Goal: Task Accomplishment & Management: Manage account settings

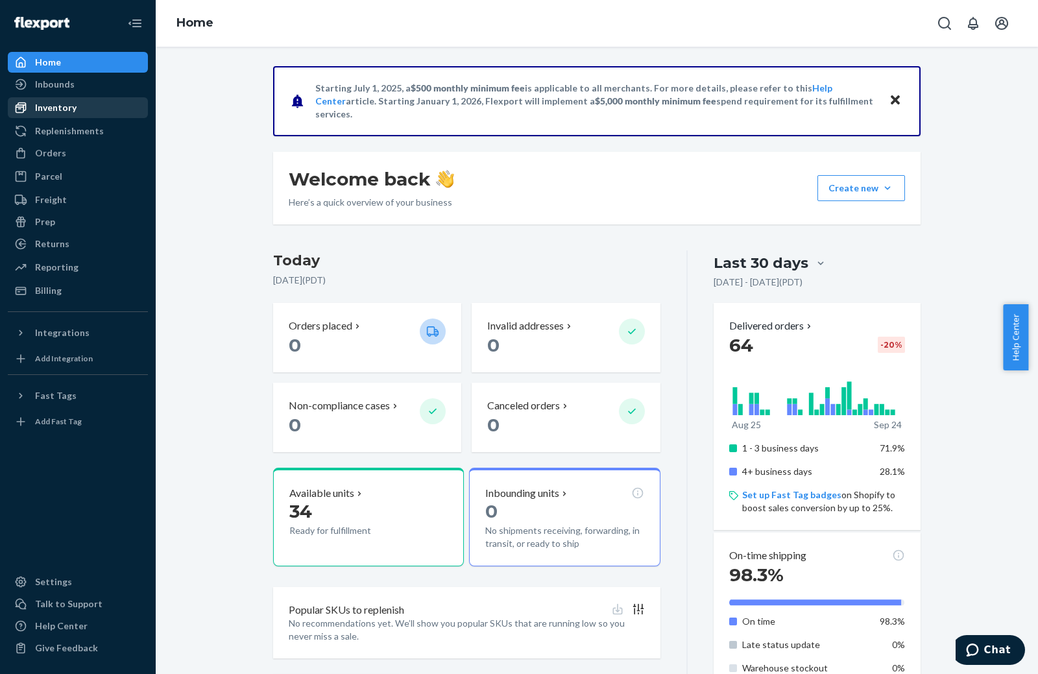
click at [34, 102] on div at bounding box center [24, 107] width 21 height 13
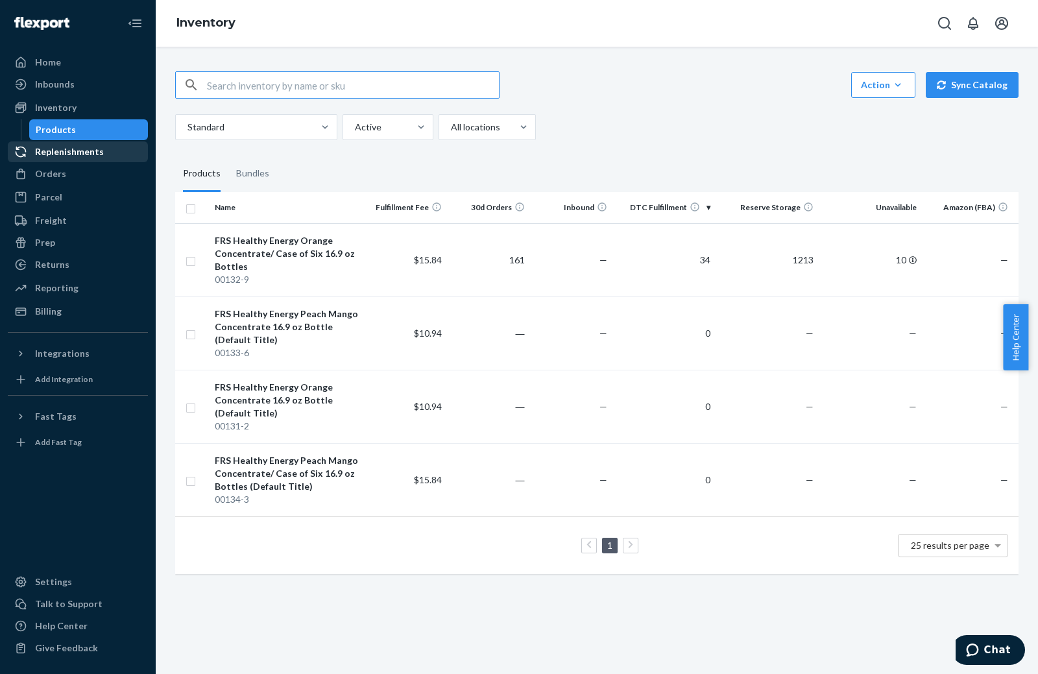
click at [69, 154] on div "Replenishments" at bounding box center [69, 151] width 69 height 13
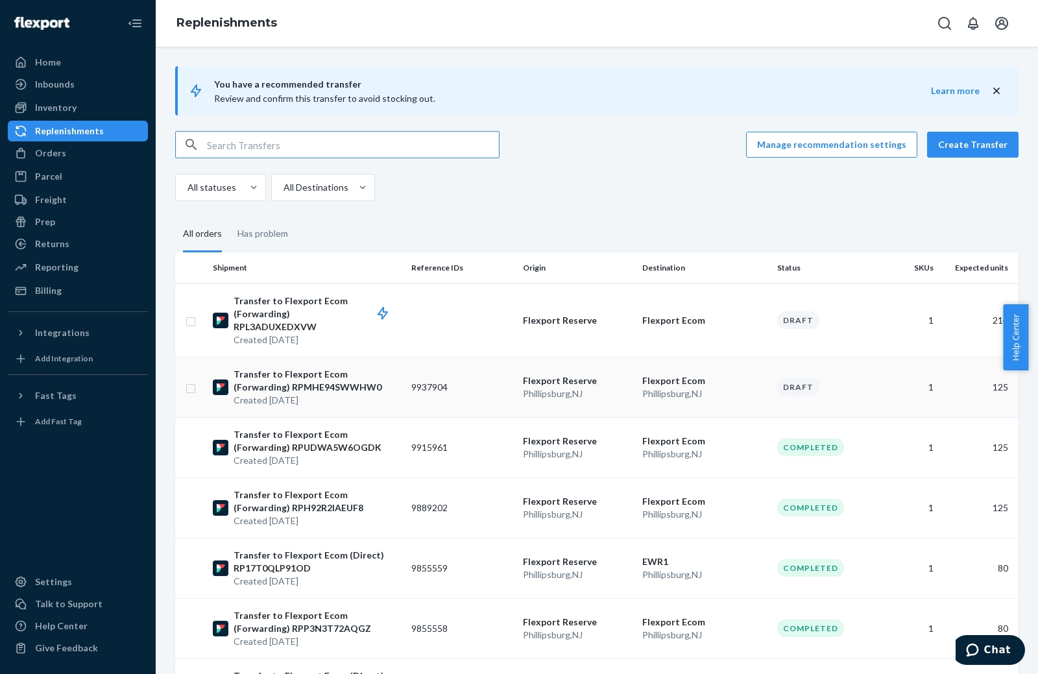
click at [335, 374] on p "Transfer to Flexport Ecom (Forwarding) RPMHE94SWWHW0" at bounding box center [316, 381] width 167 height 26
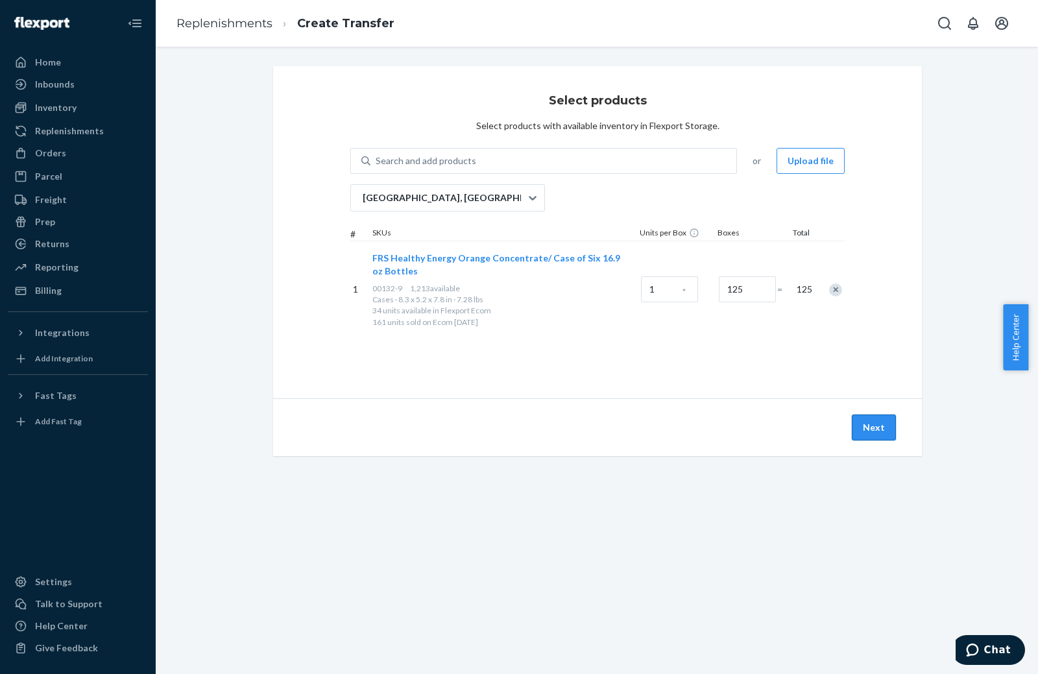
click at [863, 423] on button "Next" at bounding box center [873, 427] width 44 height 26
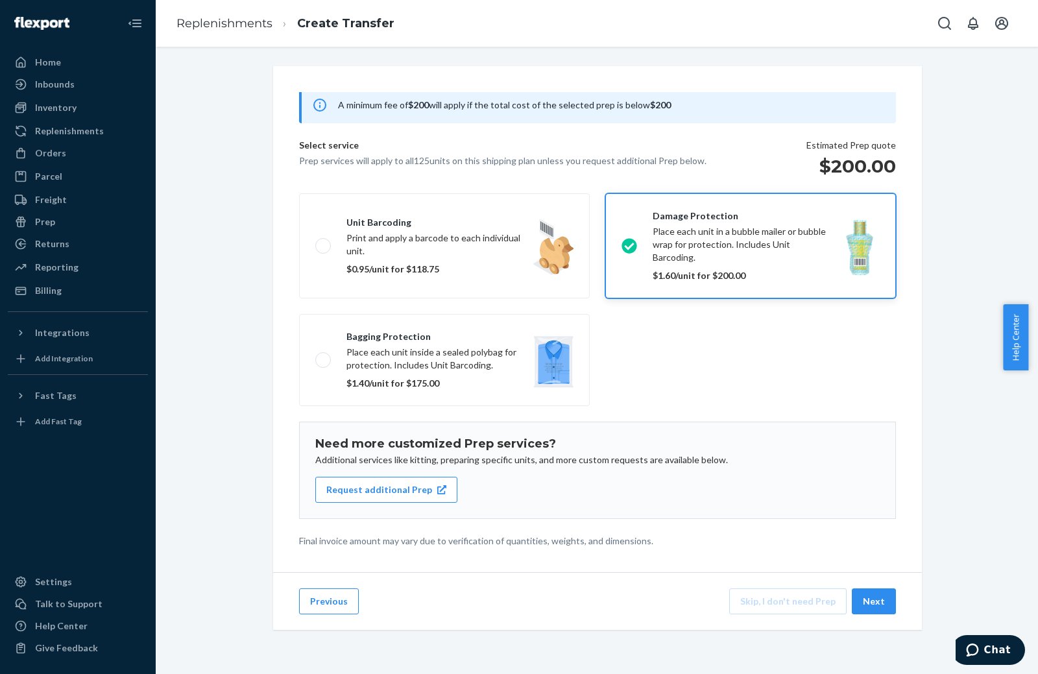
scroll to position [84, 0]
click at [866, 606] on button "Next" at bounding box center [873, 601] width 44 height 26
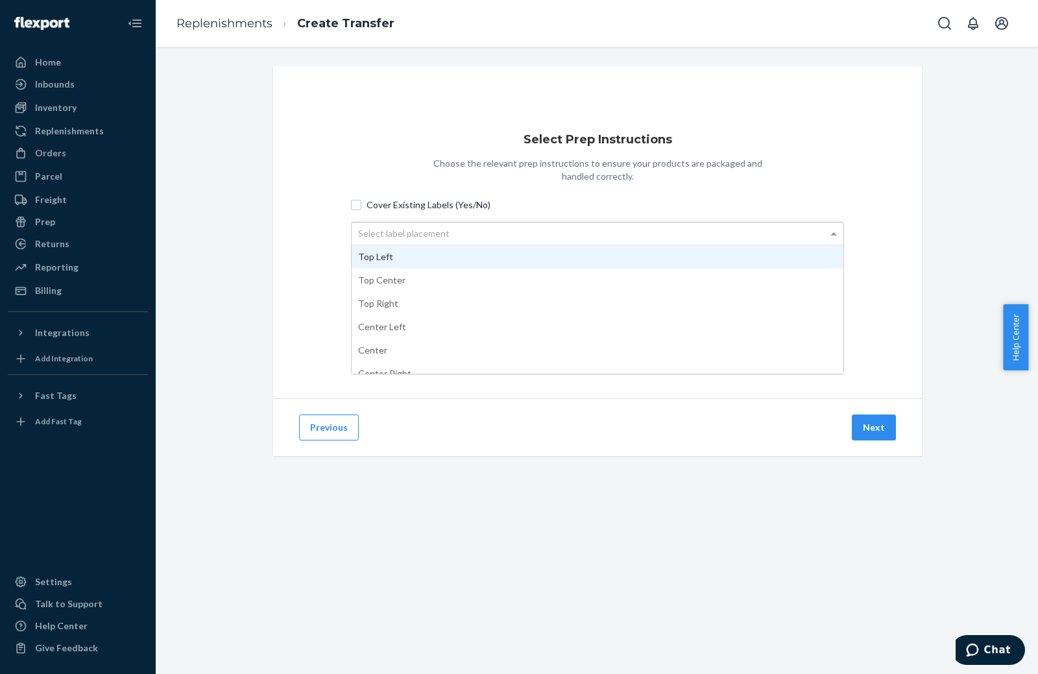
click at [470, 230] on div "Select label placement" at bounding box center [597, 233] width 492 height 22
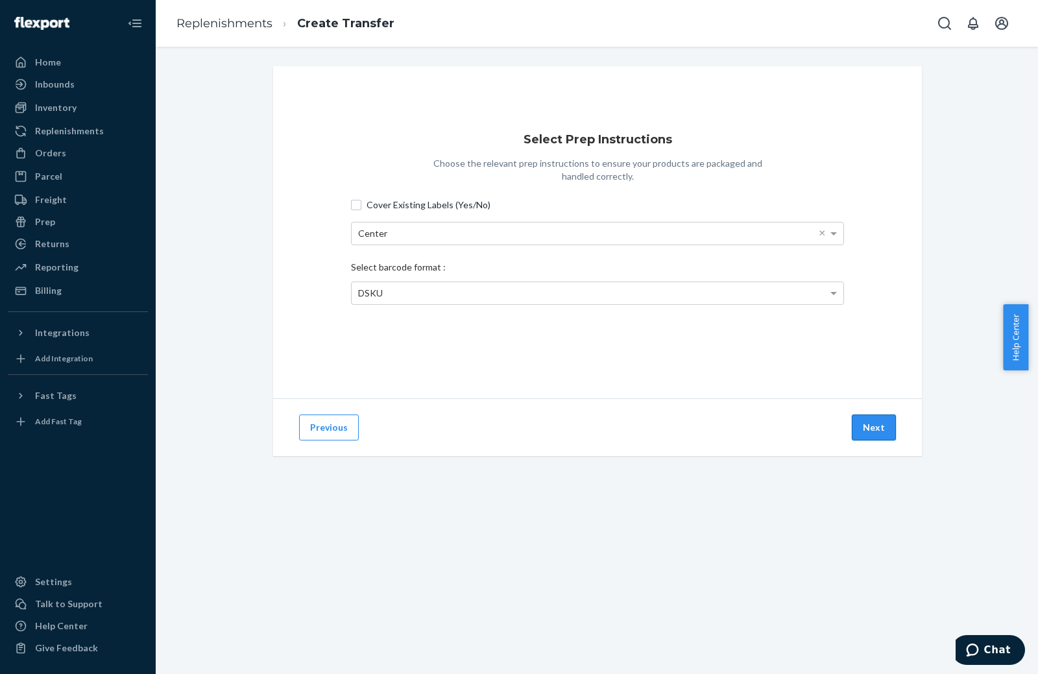
click at [873, 428] on button "Next" at bounding box center [873, 427] width 44 height 26
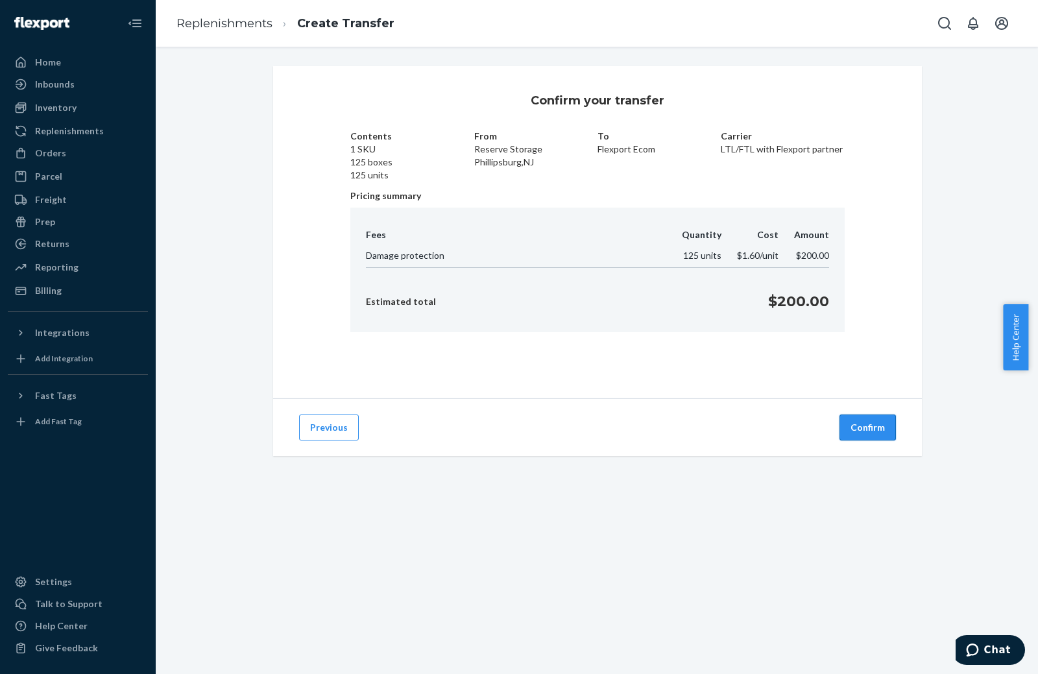
click at [870, 429] on button "Confirm" at bounding box center [867, 427] width 56 height 26
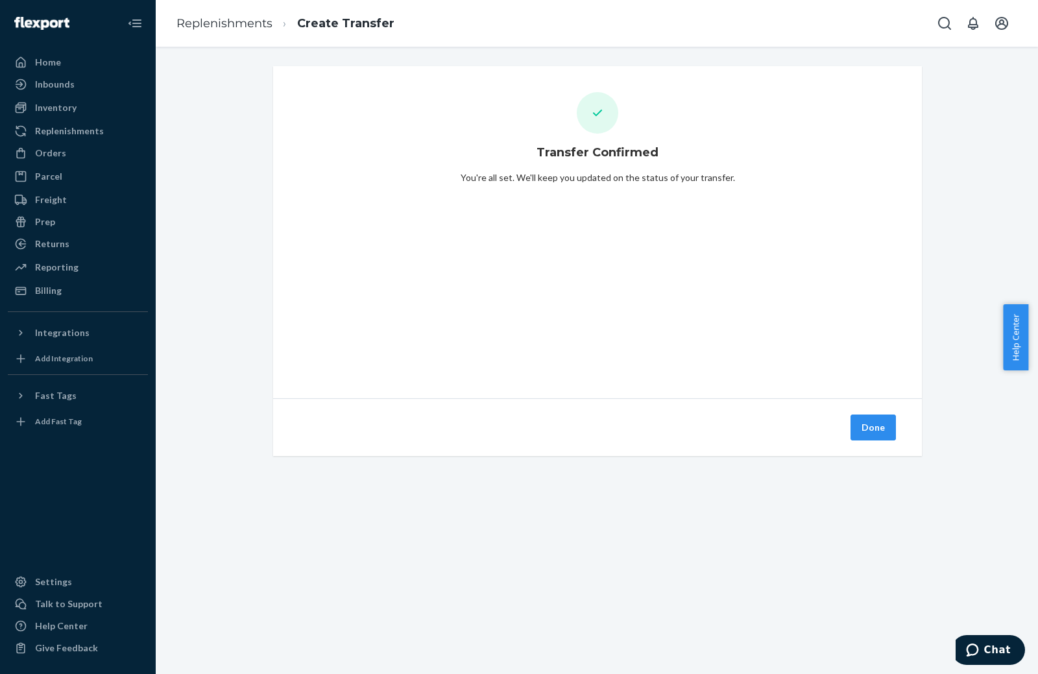
click at [874, 429] on button "Done" at bounding box center [872, 427] width 45 height 26
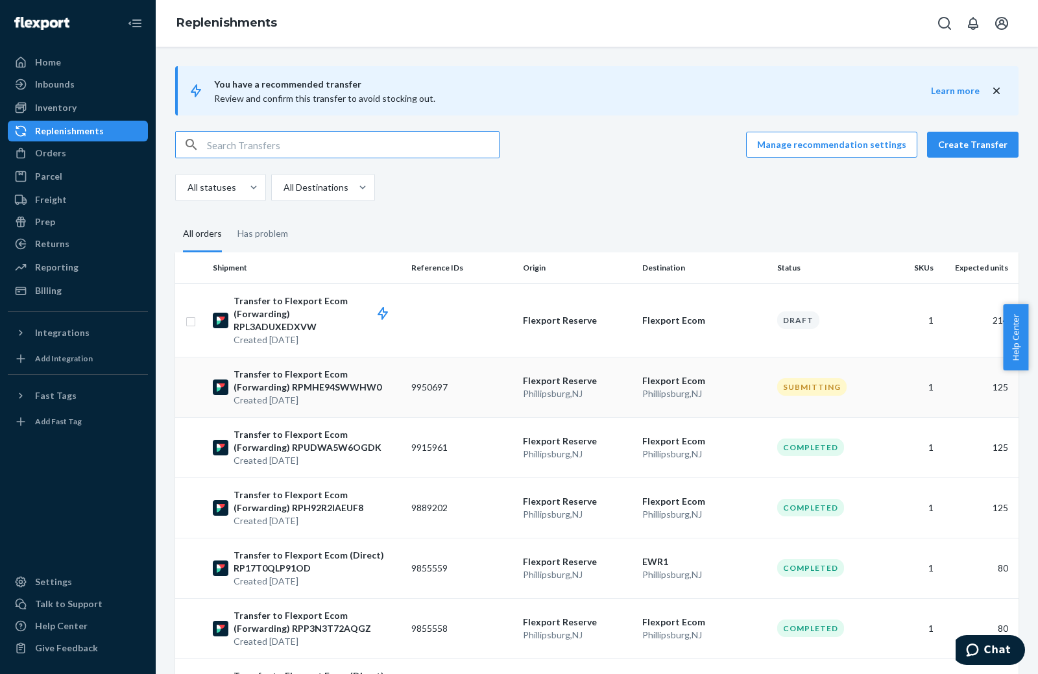
click at [320, 380] on p "Transfer to Flexport Ecom (Forwarding) RPMHE94SWWHW0" at bounding box center [316, 381] width 167 height 26
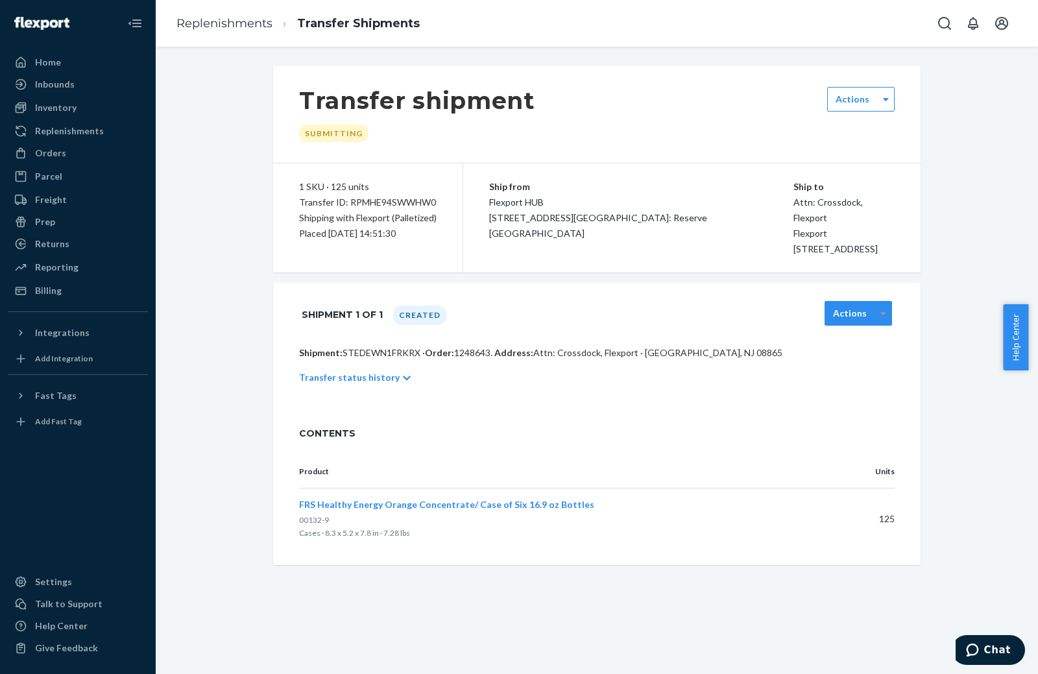
click at [881, 313] on icon at bounding box center [883, 313] width 5 height 3
click at [857, 350] on div "No options" at bounding box center [857, 349] width 67 height 36
click at [877, 95] on div at bounding box center [885, 98] width 16 height 19
click at [791, 126] on div "Transfer shipment Submitting 0 results available. Use Up and Down to choose opt…" at bounding box center [596, 114] width 647 height 97
click at [65, 110] on div "Inventory" at bounding box center [56, 107] width 42 height 13
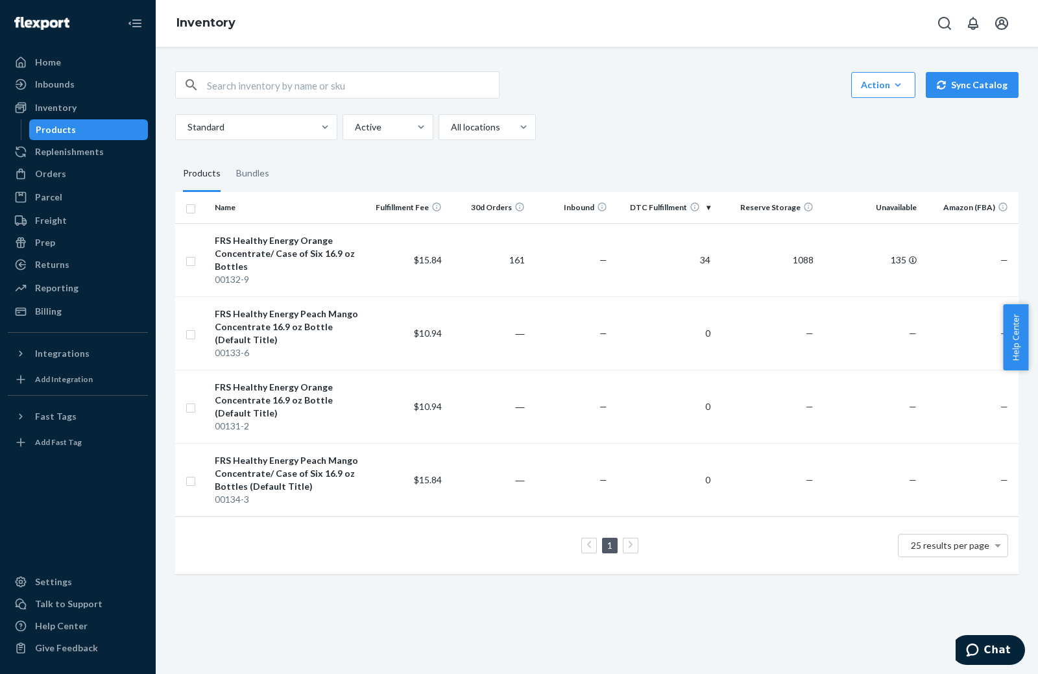
click at [703, 206] on th "DTC Fulfillment" at bounding box center [663, 207] width 103 height 31
click at [704, 206] on th "DTC Fulfillment" at bounding box center [663, 207] width 103 height 31
click at [898, 259] on td "135" at bounding box center [869, 259] width 103 height 73
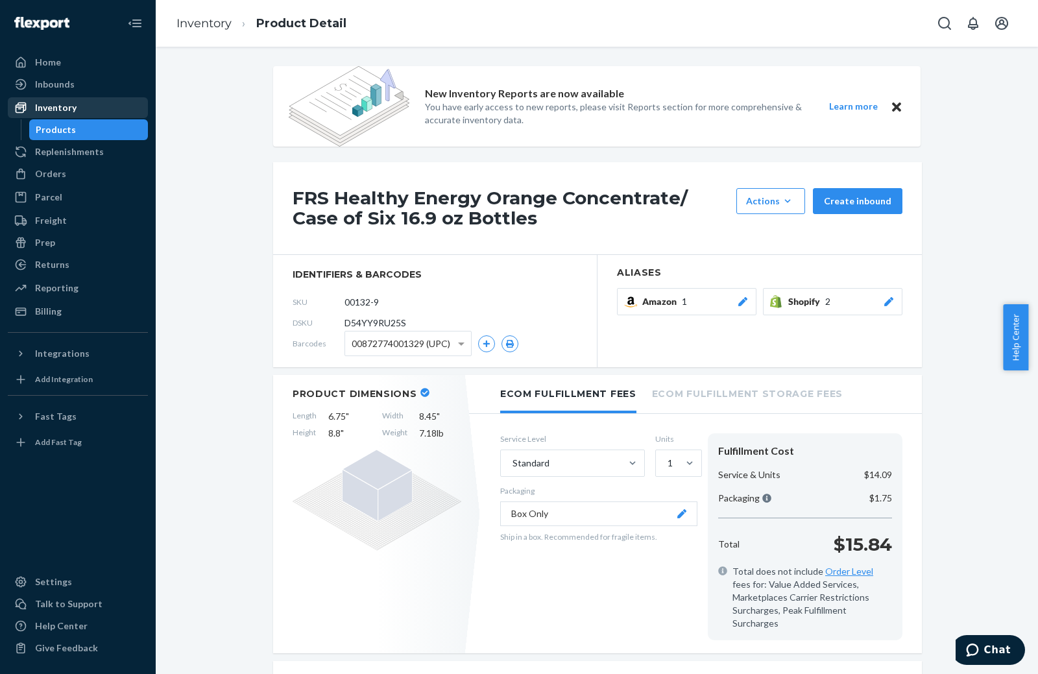
click at [64, 102] on div "Inventory" at bounding box center [56, 107] width 42 height 13
